Goal: Information Seeking & Learning: Learn about a topic

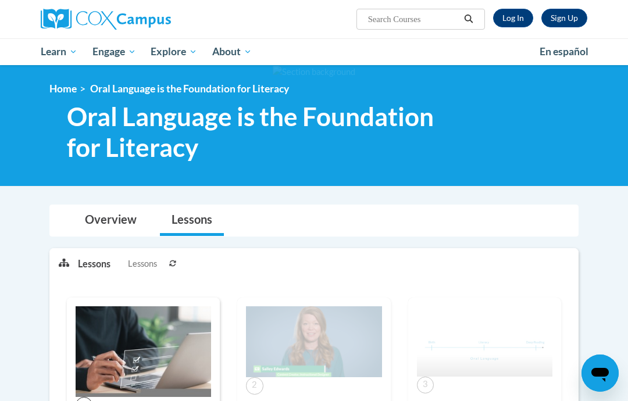
click at [515, 17] on link "Log In" at bounding box center [513, 18] width 40 height 19
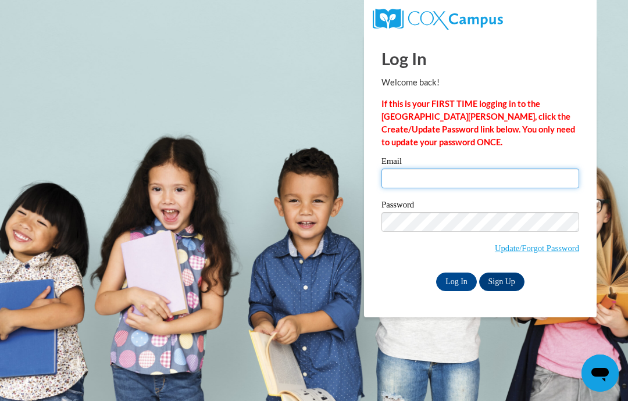
click at [411, 176] on input "Email" at bounding box center [480, 179] width 198 height 20
type input "wiestme@fennimore.k12.wi.us"
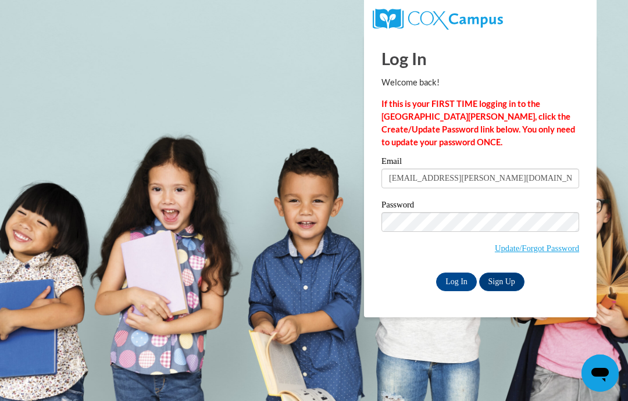
click at [456, 289] on input "Log In" at bounding box center [456, 282] width 41 height 19
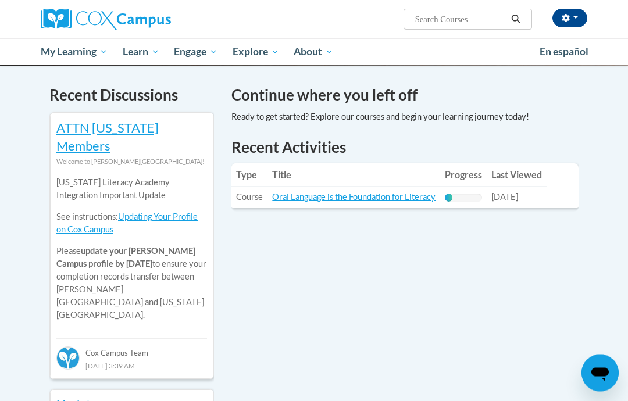
scroll to position [353, 0]
click at [382, 192] on link "Oral Language is the Foundation for Literacy" at bounding box center [353, 197] width 163 height 10
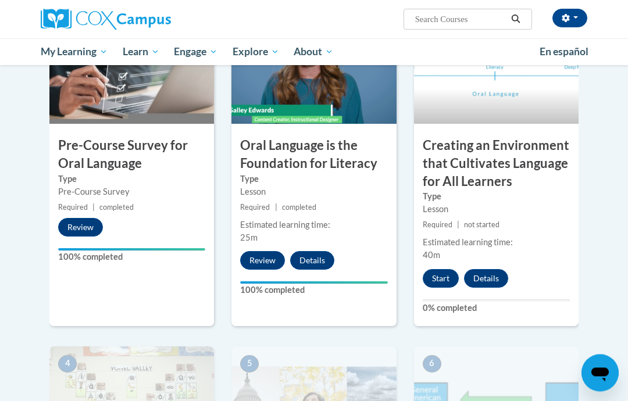
scroll to position [324, 0]
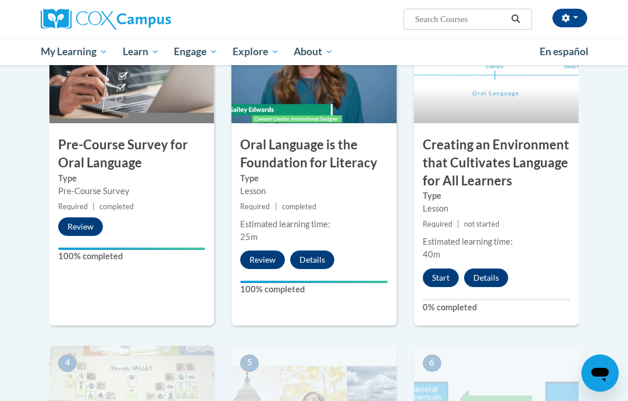
click at [440, 273] on button "Start" at bounding box center [440, 277] width 36 height 19
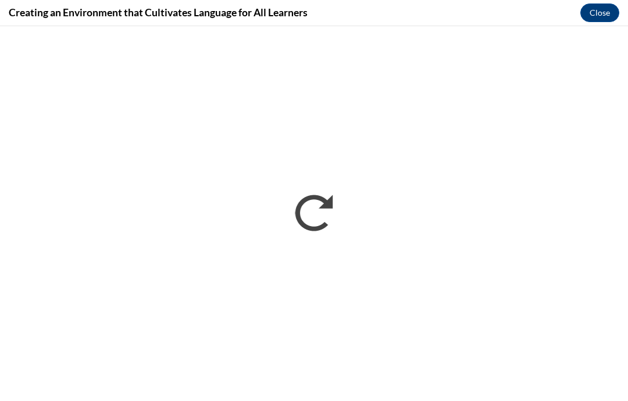
scroll to position [0, 0]
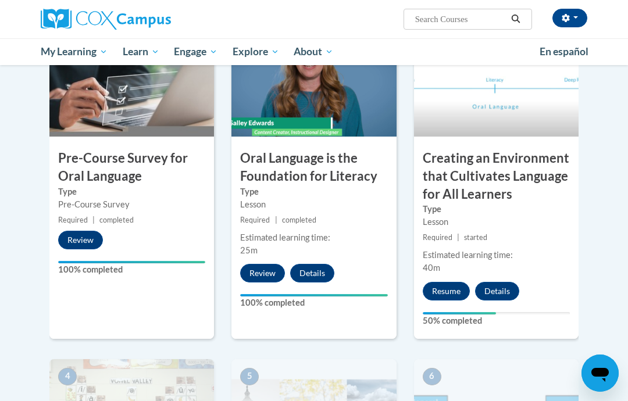
scroll to position [314, 0]
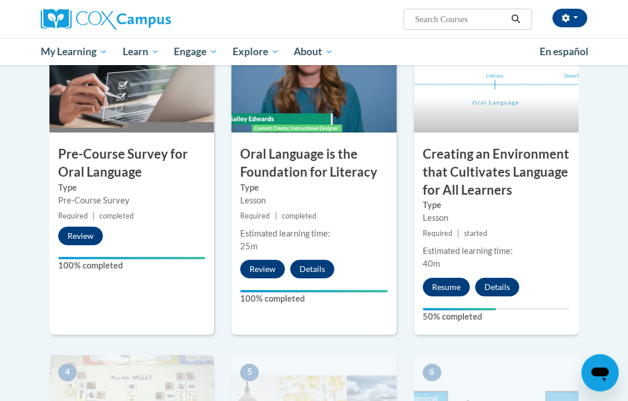
click at [441, 283] on button "Resume" at bounding box center [445, 287] width 47 height 19
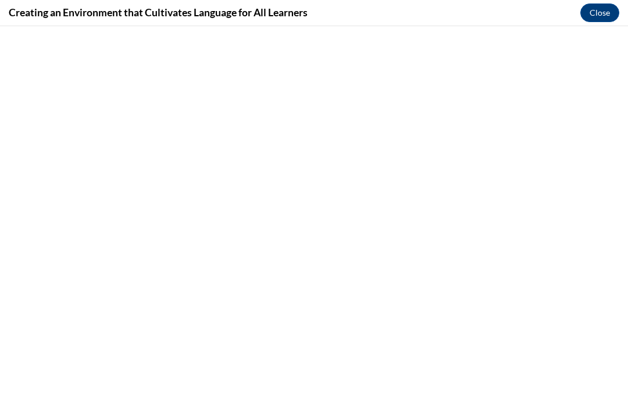
scroll to position [0, 0]
click at [599, 15] on button "Close" at bounding box center [599, 12] width 39 height 19
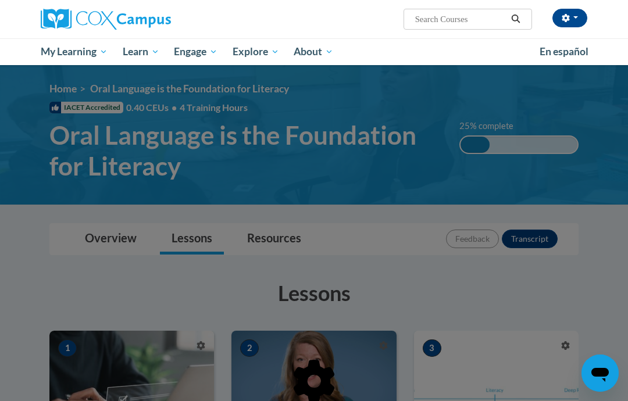
click at [594, 16] on div "[PERSON_NAME] ([GEOGRAPHIC_DATA]/[GEOGRAPHIC_DATA] UTC-05:00) My Profile Inbox …" at bounding box center [408, 15] width 376 height 30
click at [603, 10] on div "[PERSON_NAME] ([GEOGRAPHIC_DATA]/[GEOGRAPHIC_DATA] UTC-05:00) My Profile Inbox …" at bounding box center [314, 32] width 628 height 65
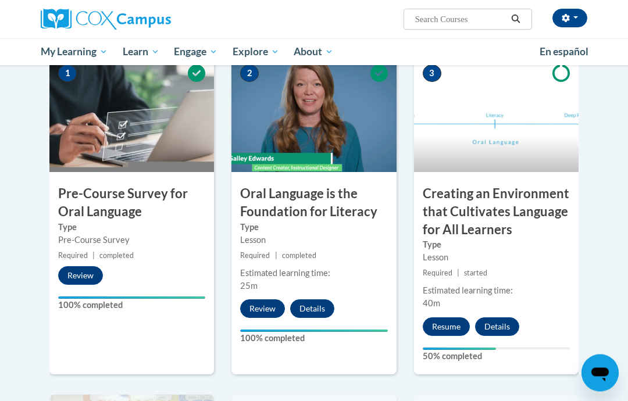
scroll to position [278, 0]
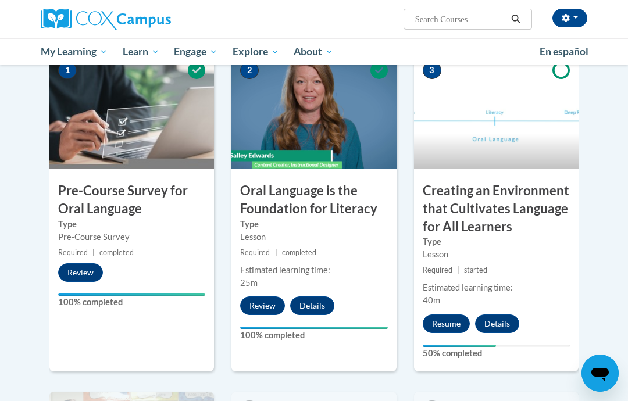
click at [449, 322] on button "Resume" at bounding box center [445, 323] width 47 height 19
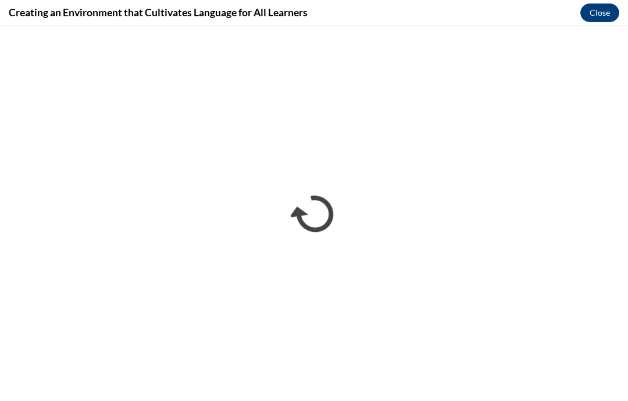
scroll to position [81, 0]
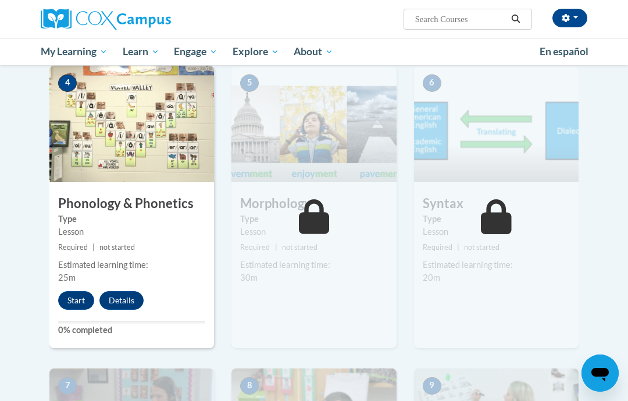
scroll to position [607, 0]
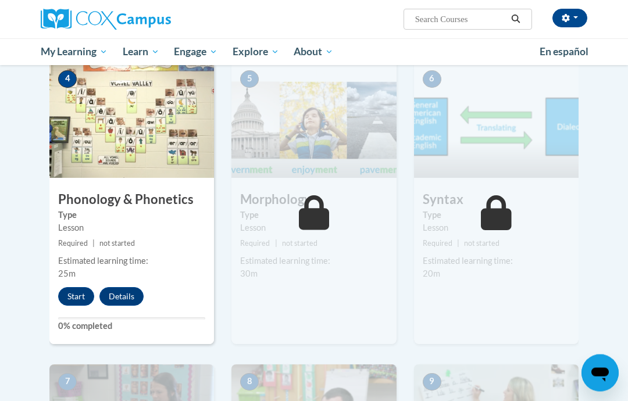
click at [81, 301] on button "Start" at bounding box center [76, 297] width 36 height 19
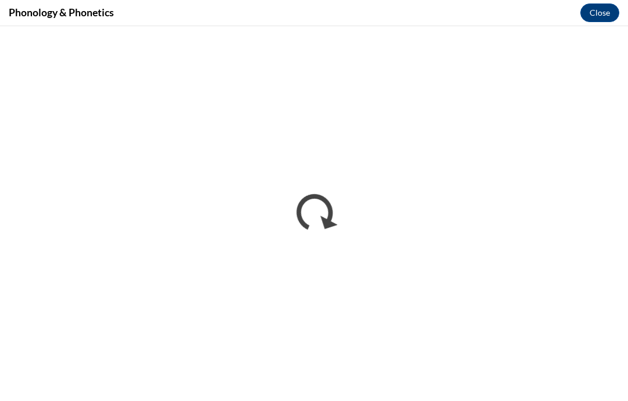
scroll to position [654, 0]
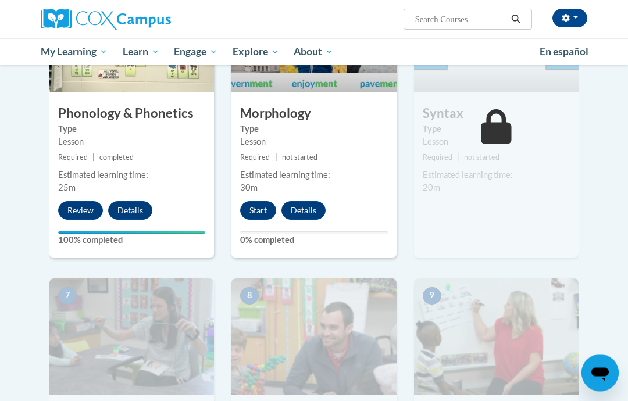
scroll to position [694, 0]
click at [263, 216] on button "Start" at bounding box center [258, 210] width 36 height 19
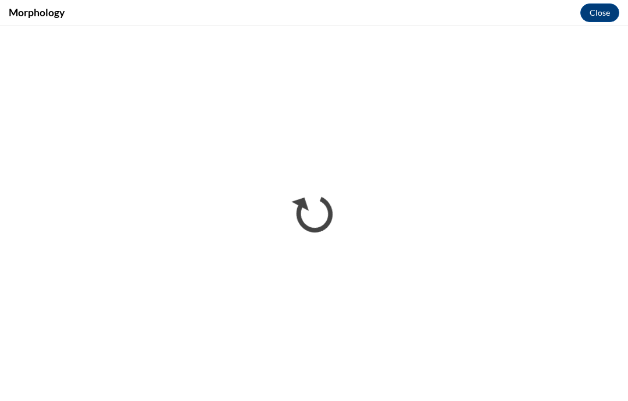
scroll to position [0, 0]
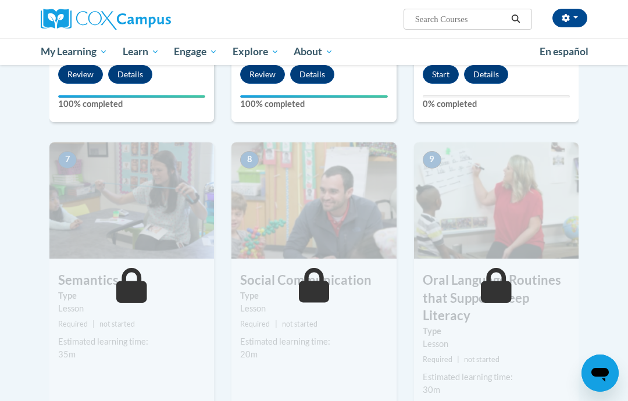
scroll to position [831, 0]
